Goal: Transaction & Acquisition: Book appointment/travel/reservation

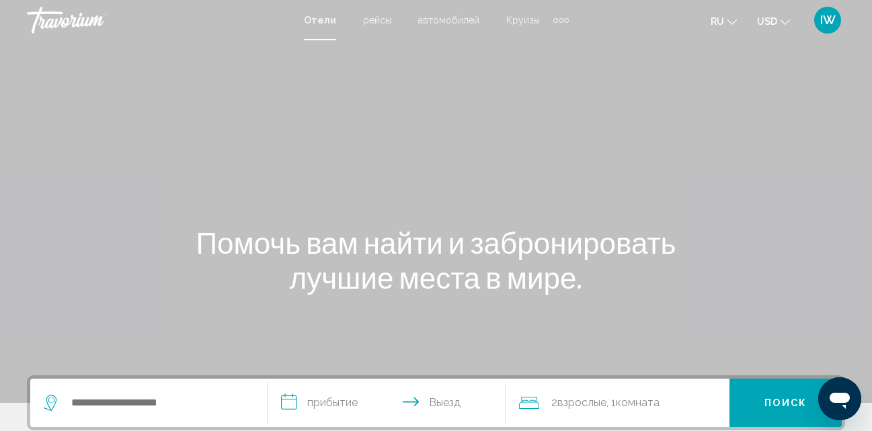
scroll to position [67, 0]
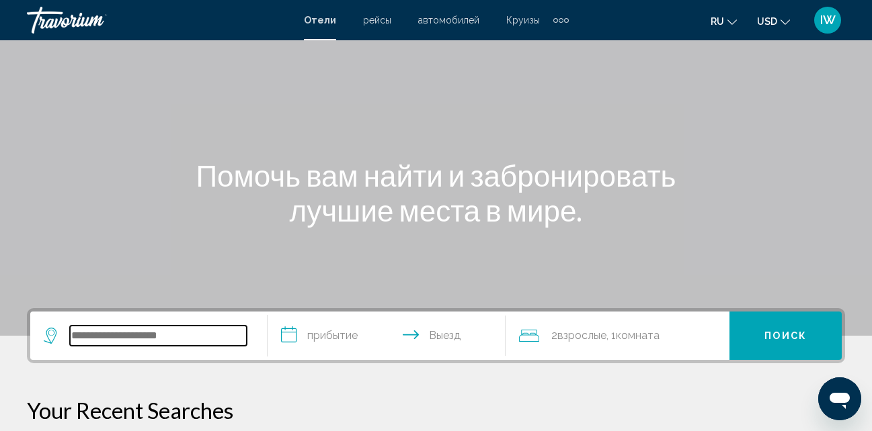
click at [147, 337] on input "Search widget" at bounding box center [158, 336] width 177 height 20
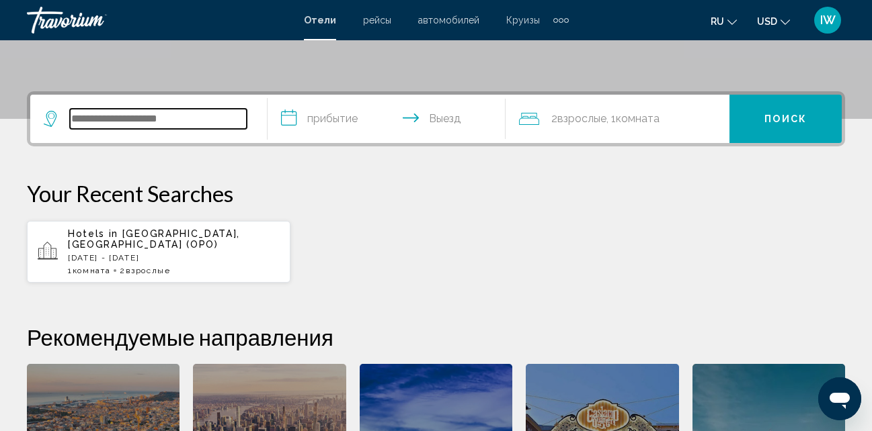
scroll to position [332, 0]
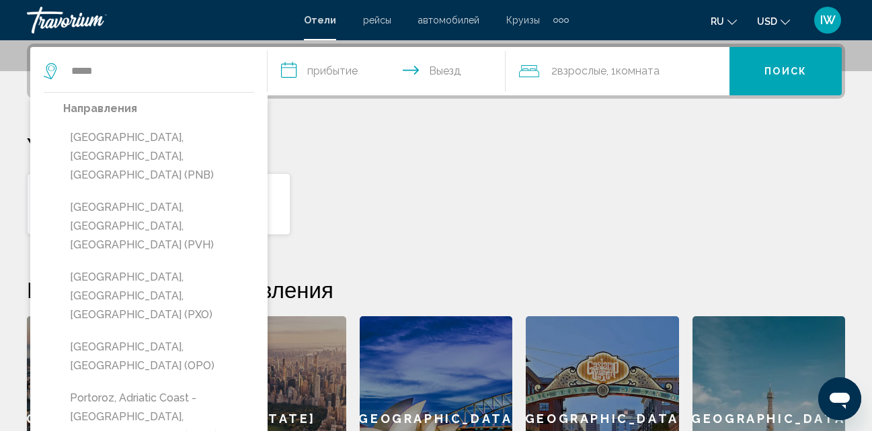
click at [163, 335] on button "[GEOGRAPHIC_DATA], [GEOGRAPHIC_DATA] (OPO)" at bounding box center [158, 357] width 191 height 44
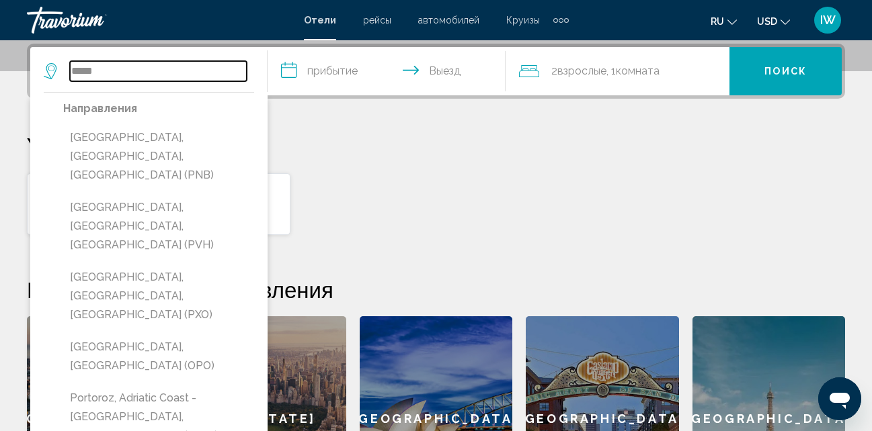
type input "**********"
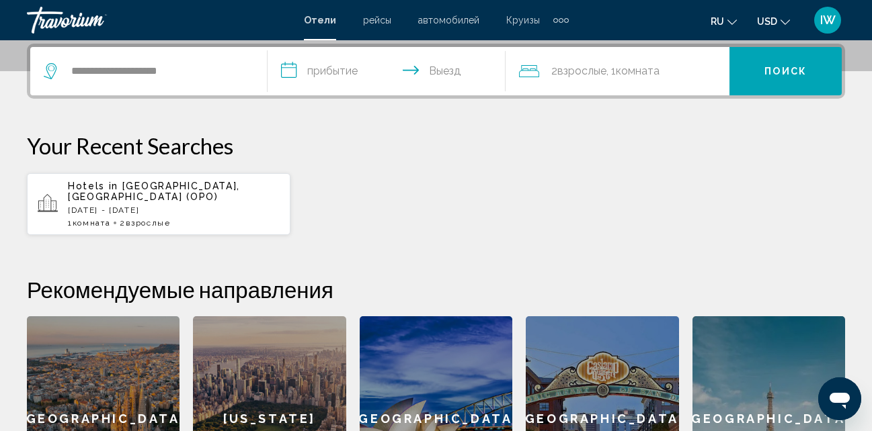
click at [292, 70] on input "**********" at bounding box center [388, 73] width 243 height 52
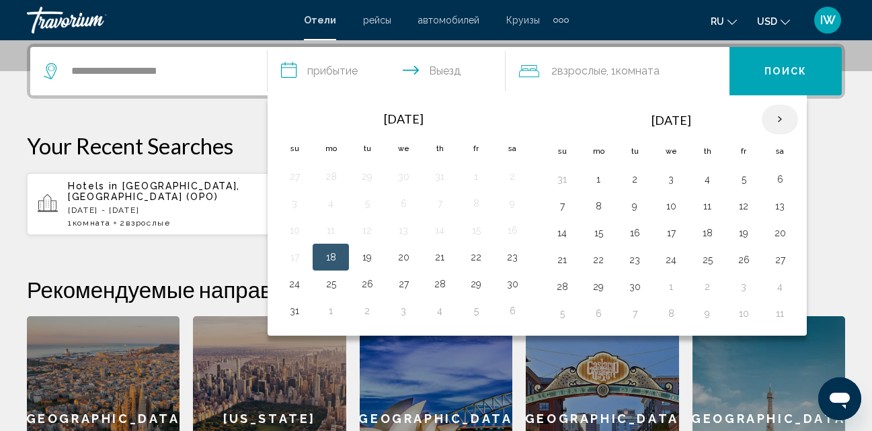
click at [786, 121] on th "Next month" at bounding box center [779, 120] width 36 height 30
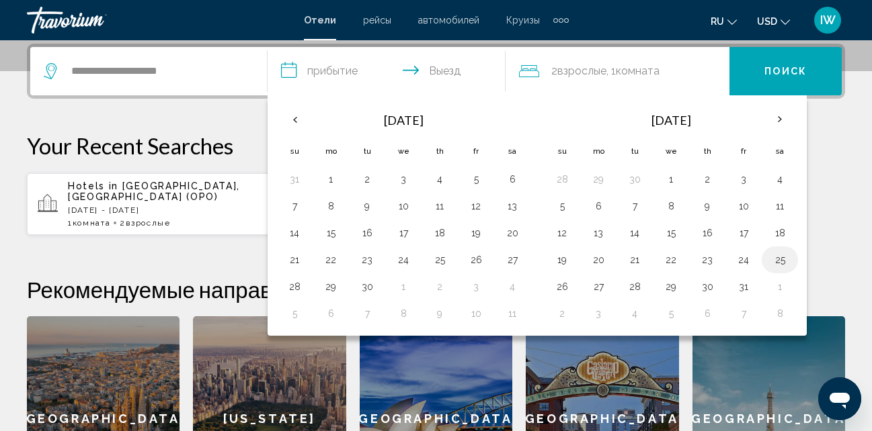
click at [775, 261] on button "25" at bounding box center [780, 260] width 22 height 19
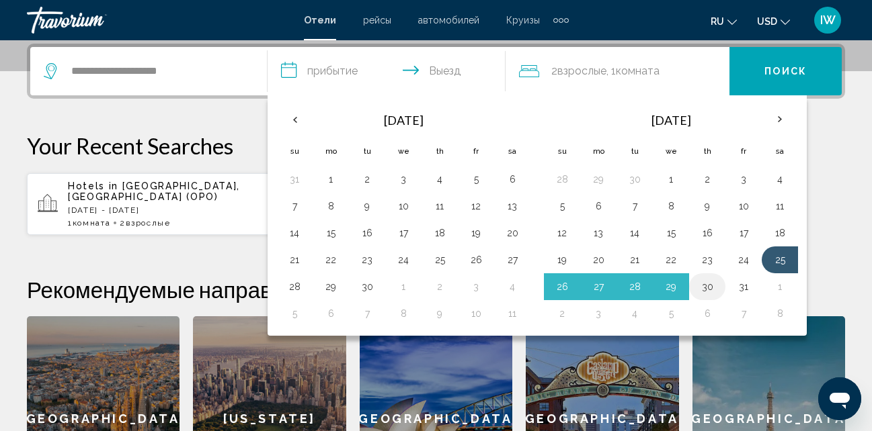
click at [710, 290] on button "30" at bounding box center [707, 287] width 22 height 19
type input "**********"
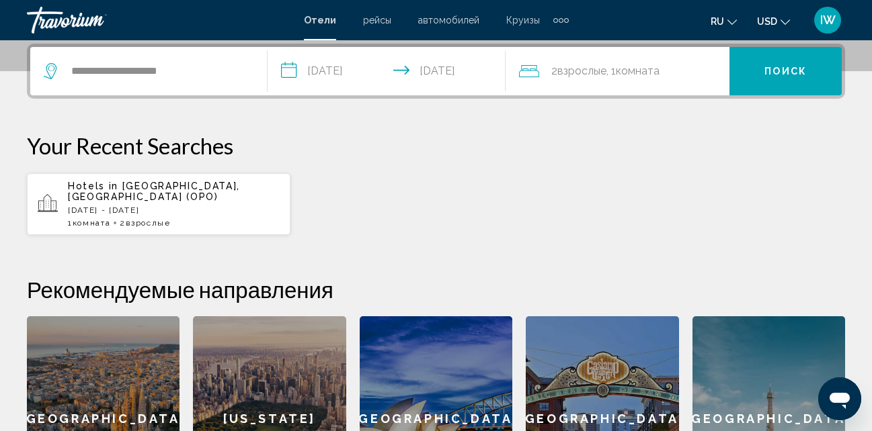
click at [779, 79] on button "Поиск" at bounding box center [785, 71] width 112 height 48
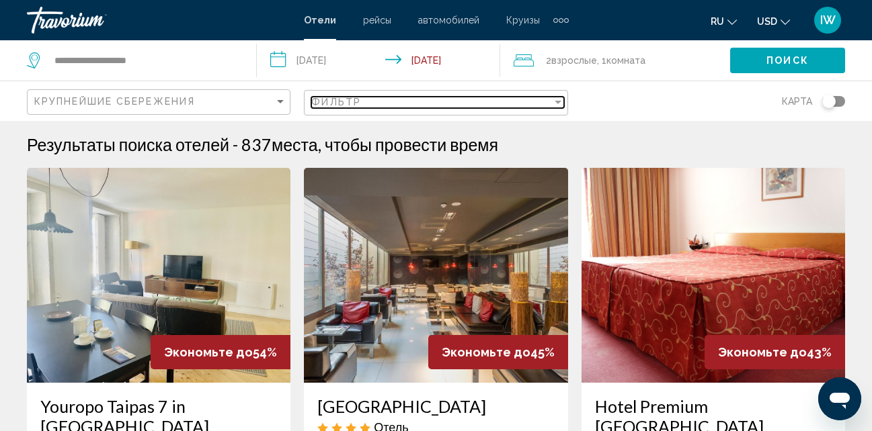
click at [557, 101] on div "Filter" at bounding box center [557, 102] width 7 height 3
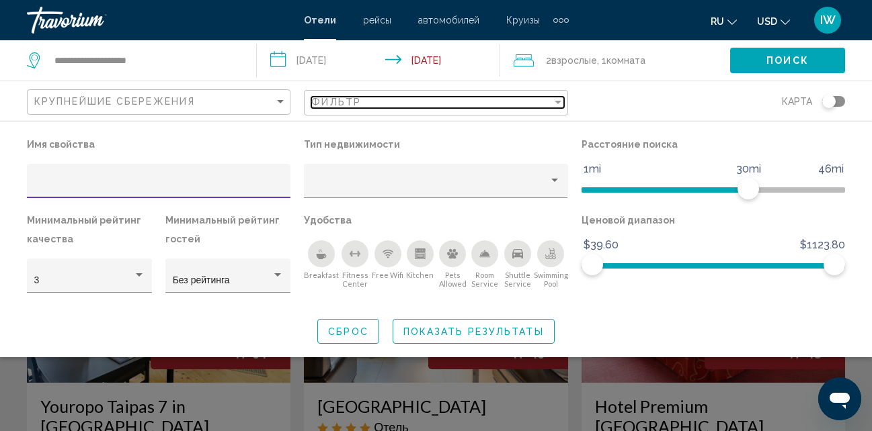
click at [557, 102] on div "Filter" at bounding box center [557, 102] width 7 height 3
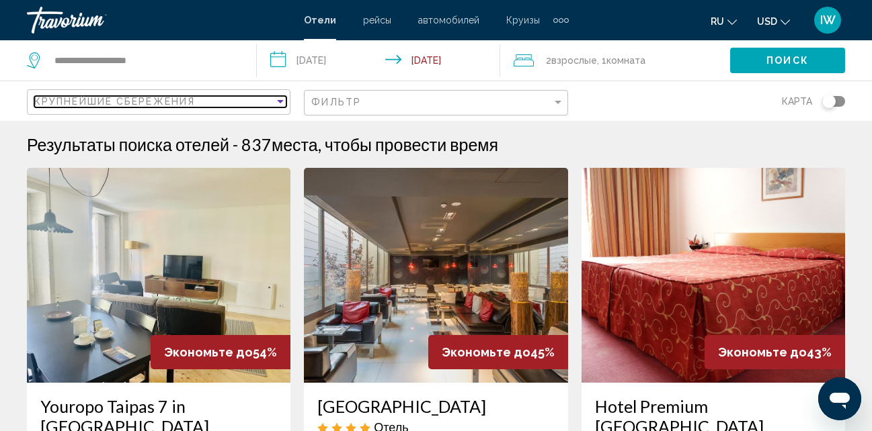
click at [280, 98] on div "Sort by" at bounding box center [280, 101] width 12 height 11
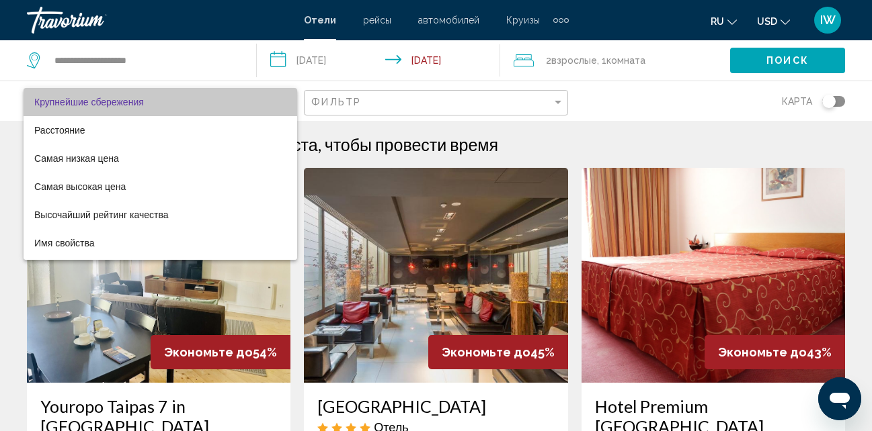
click at [280, 98] on mat-option "Крупнейшие сбережения" at bounding box center [161, 102] width 274 height 28
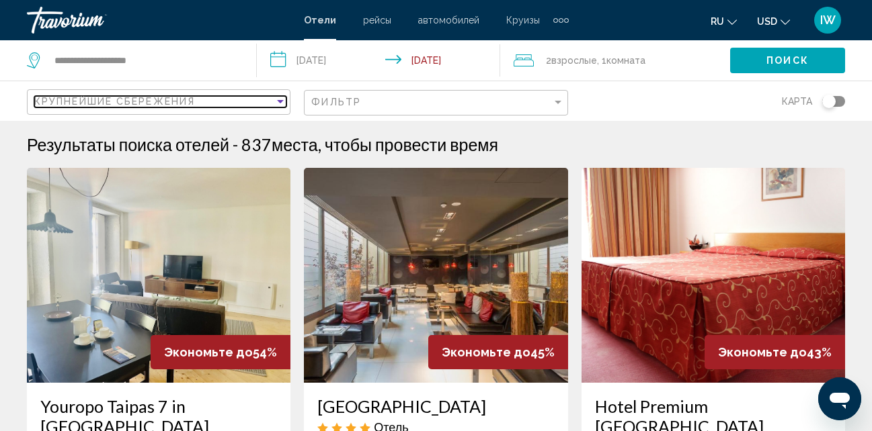
click at [280, 98] on div "Sort by" at bounding box center [280, 101] width 12 height 11
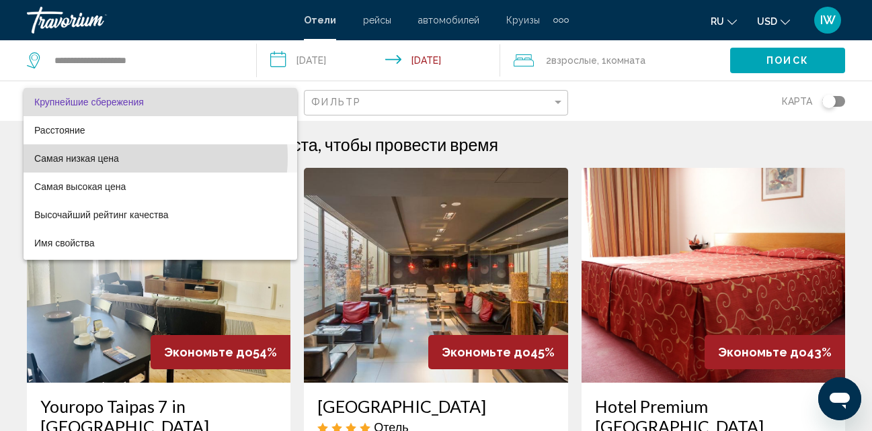
click at [128, 157] on span "Самая низкая цена" at bounding box center [160, 158] width 252 height 28
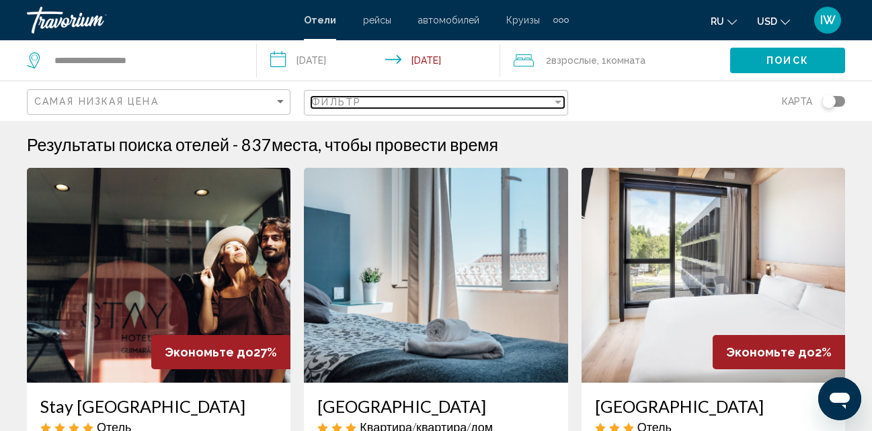
click at [401, 105] on div "Фильтр" at bounding box center [431, 102] width 240 height 11
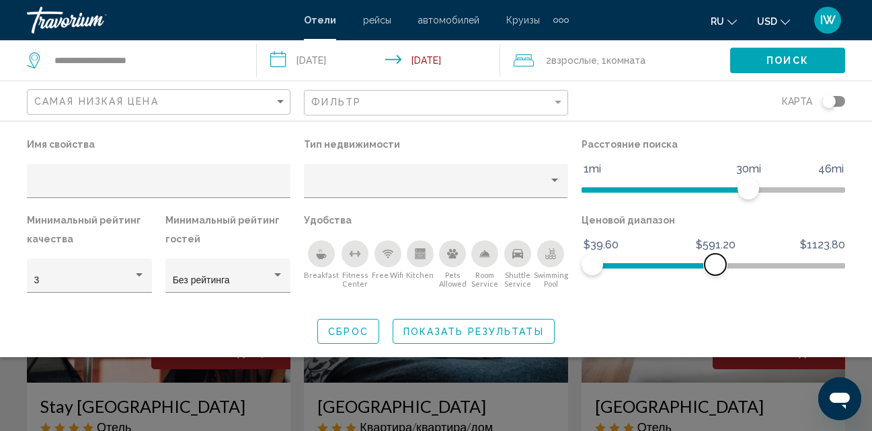
drag, startPoint x: 837, startPoint y: 263, endPoint x: 715, endPoint y: 274, distance: 122.1
click at [715, 274] on span "Hotel Filters" at bounding box center [715, 265] width 22 height 22
click at [477, 333] on span "Показать результаты" at bounding box center [473, 332] width 140 height 11
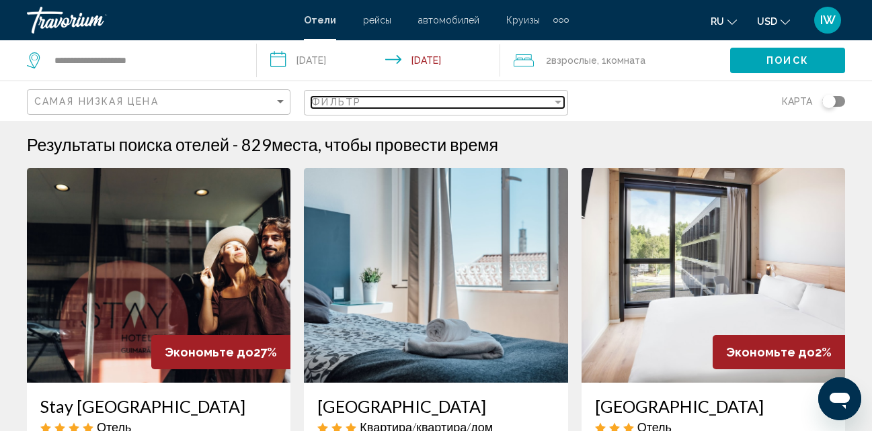
click at [545, 102] on div "Фильтр" at bounding box center [431, 102] width 240 height 11
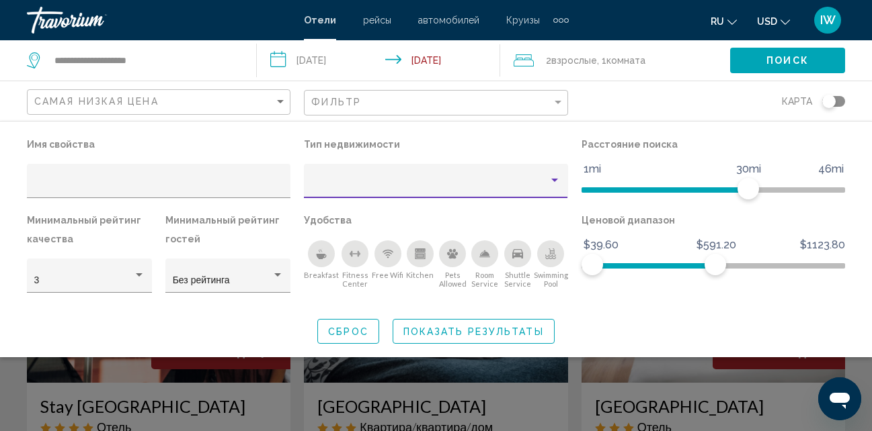
click at [553, 181] on div "Property type" at bounding box center [554, 180] width 7 height 3
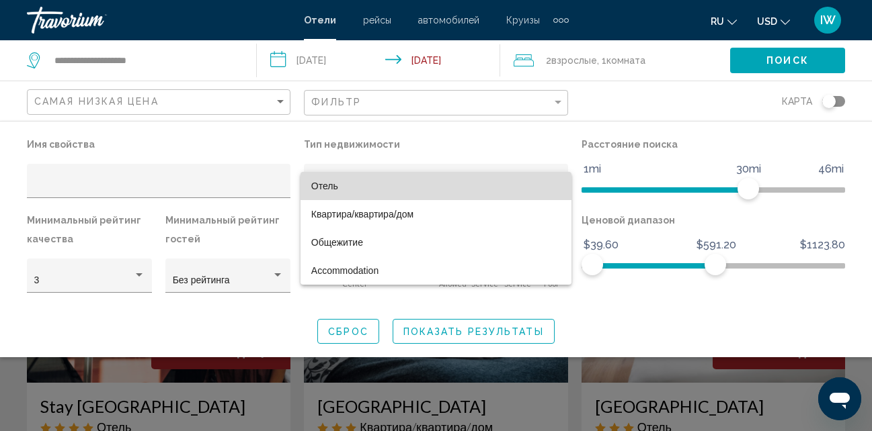
click at [359, 190] on span "Отель" at bounding box center [435, 186] width 249 height 28
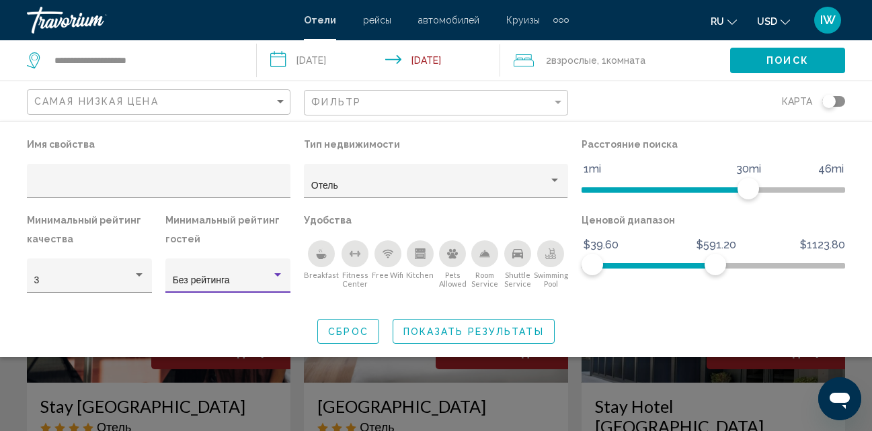
click at [281, 273] on div "Hotel Filters" at bounding box center [278, 275] width 12 height 11
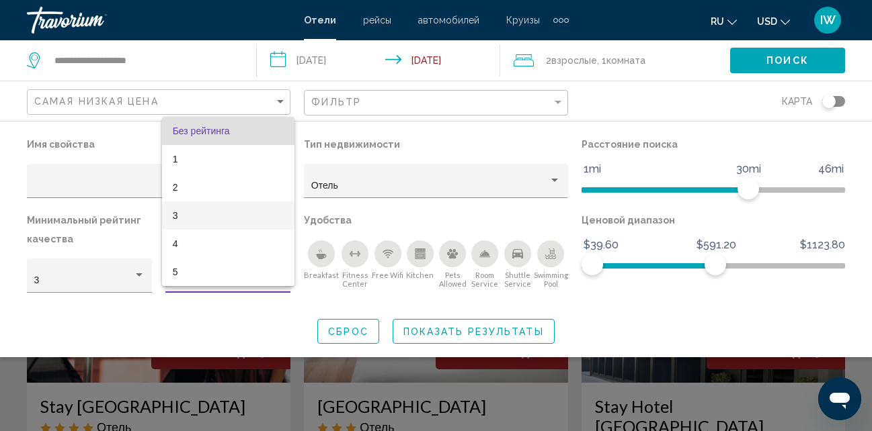
click at [194, 218] on span "3" at bounding box center [228, 216] width 111 height 28
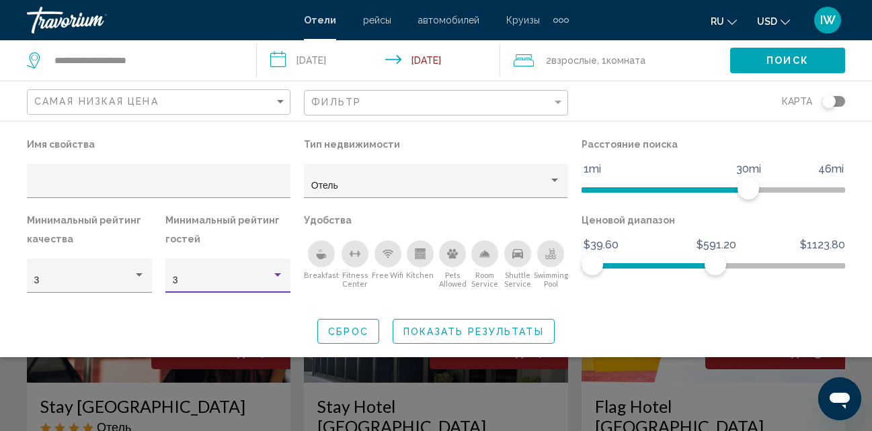
click at [326, 261] on div "Breakfast" at bounding box center [321, 254] width 27 height 27
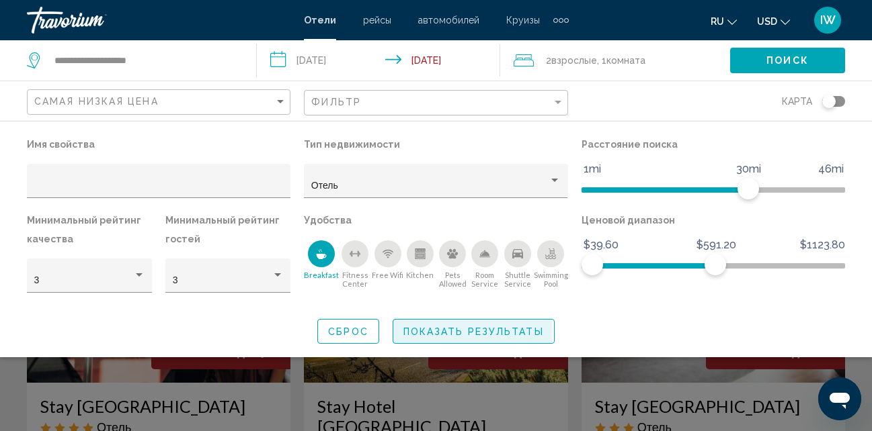
click at [444, 332] on span "Показать результаты" at bounding box center [473, 332] width 140 height 11
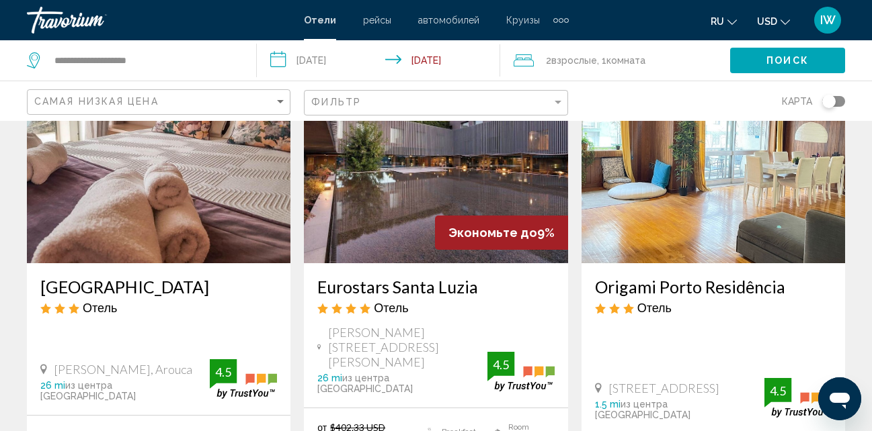
scroll to position [672, 0]
